Goal: Subscribe to service/newsletter

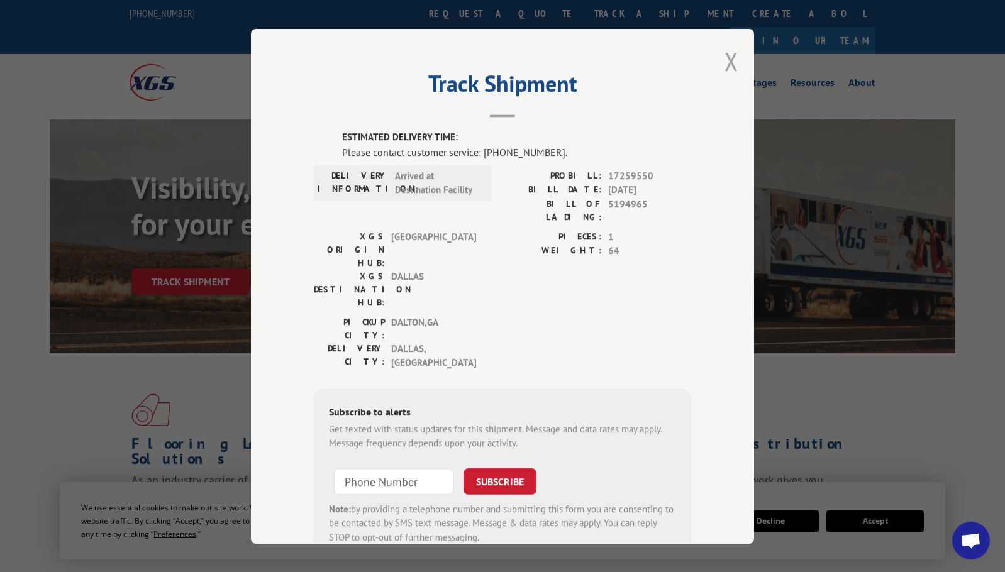
click at [730, 57] on button "Close modal" at bounding box center [732, 61] width 14 height 33
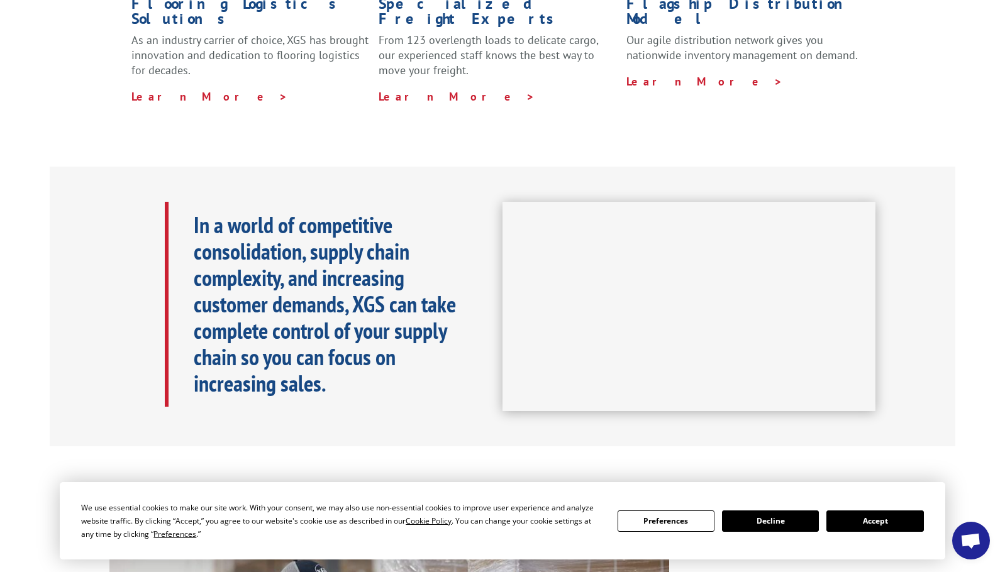
scroll to position [377, 0]
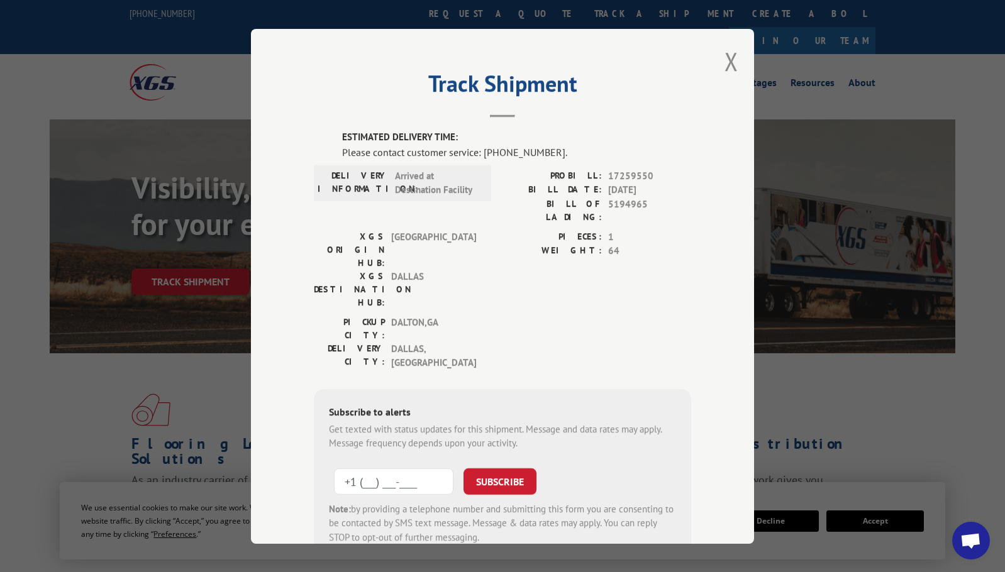
click at [412, 468] on input "+1 (___) ___-____" at bounding box center [394, 481] width 120 height 26
type input "[PHONE_NUMBER]"
click at [508, 468] on button "SUBSCRIBE" at bounding box center [500, 481] width 73 height 26
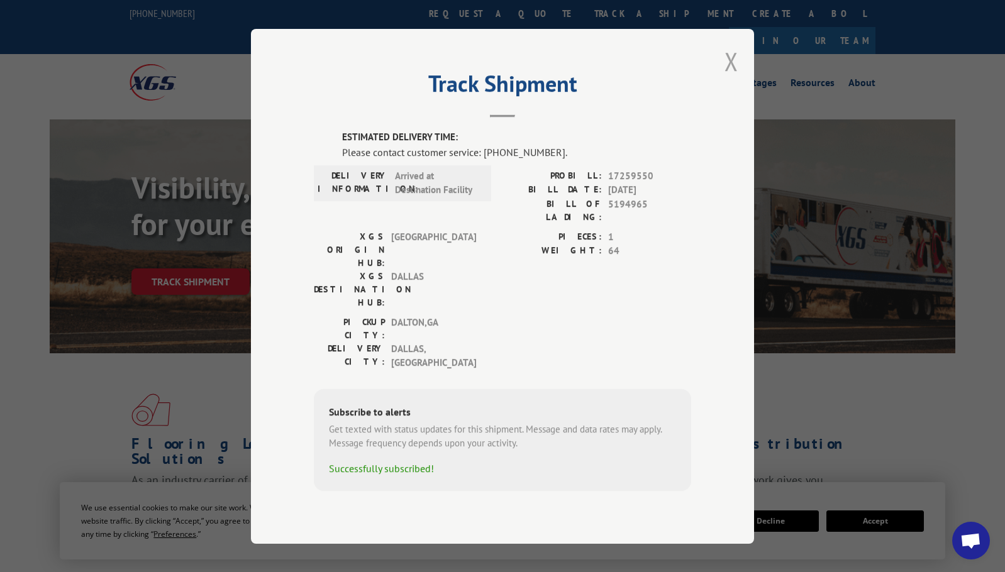
click at [728, 78] on button "Close modal" at bounding box center [732, 61] width 14 height 33
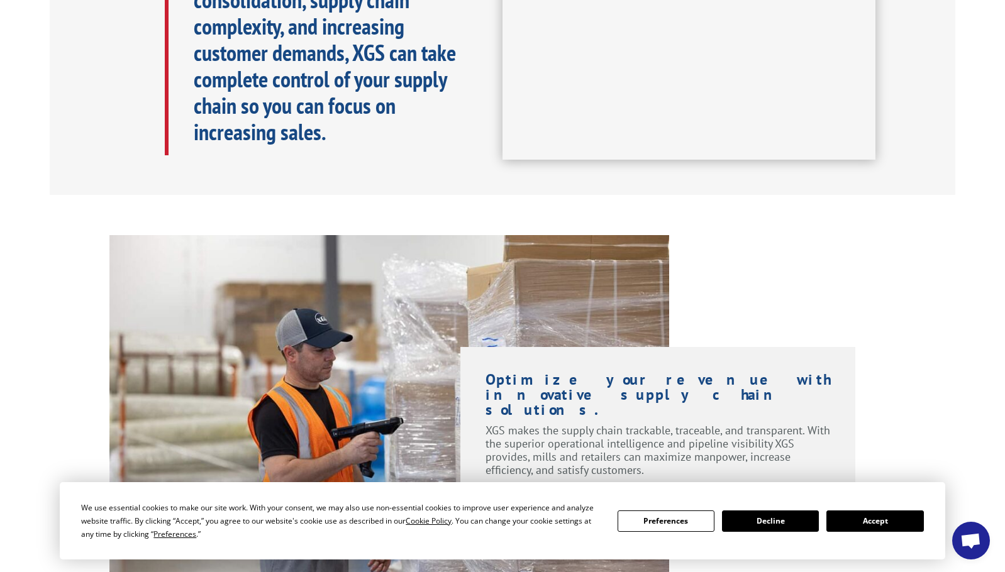
scroll to position [818, 0]
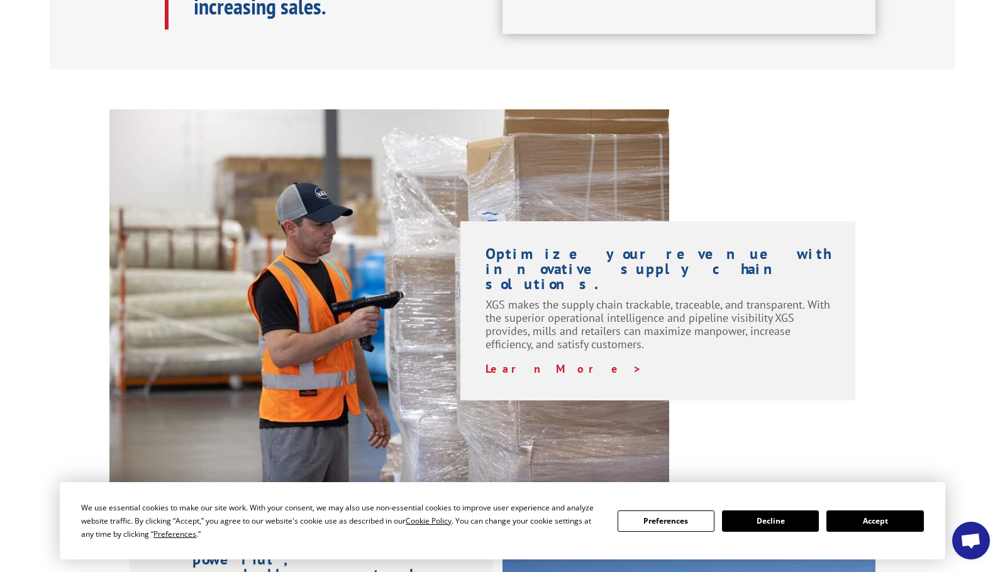
click at [754, 174] on div "Optimize your revenue with innovative supply chain solutions. XGS makes the sup…" at bounding box center [762, 254] width 187 height 291
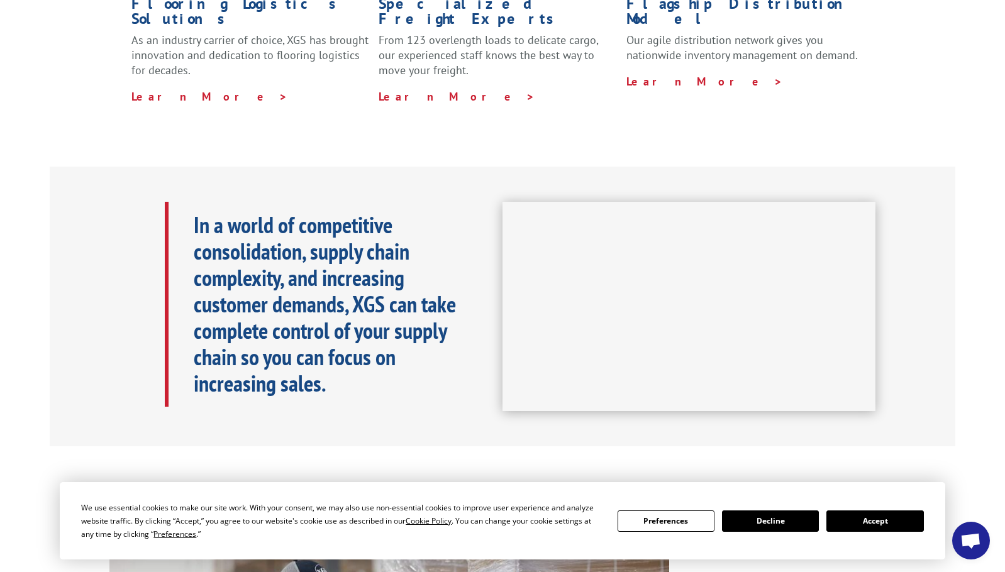
scroll to position [0, 0]
